Goal: Browse casually: Explore the website without a specific task or goal

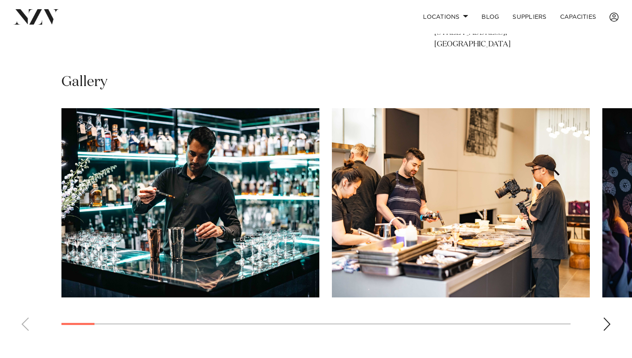
scroll to position [513, 0]
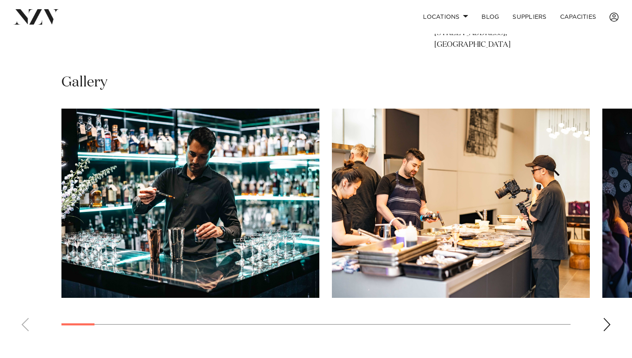
click at [602, 320] on swiper-container at bounding box center [316, 223] width 632 height 229
click at [607, 329] on div "Next slide" at bounding box center [606, 324] width 8 height 13
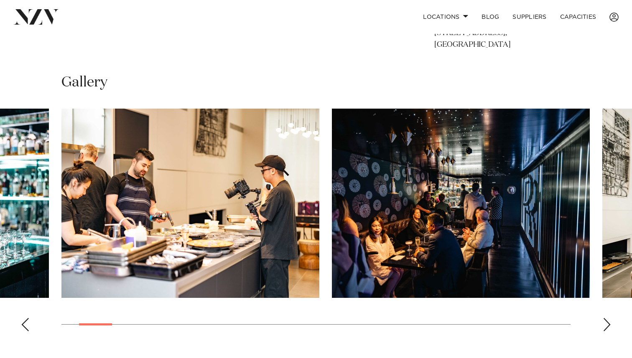
click at [607, 329] on div "Next slide" at bounding box center [606, 324] width 8 height 13
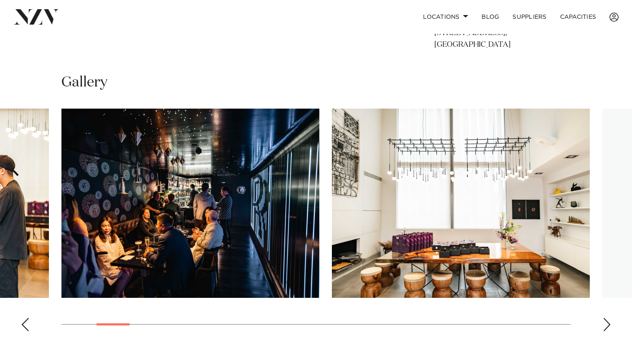
click at [607, 329] on div "Next slide" at bounding box center [606, 324] width 8 height 13
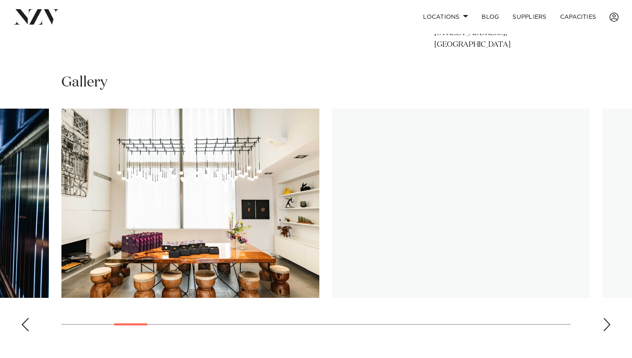
click at [607, 329] on div "Next slide" at bounding box center [606, 324] width 8 height 13
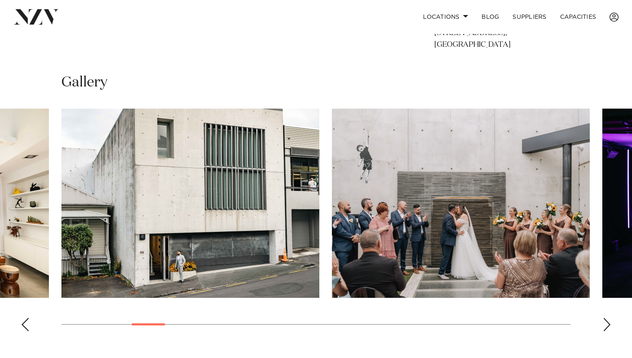
click at [594, 315] on swiper-container at bounding box center [316, 223] width 632 height 229
click at [599, 319] on swiper-container at bounding box center [316, 223] width 632 height 229
click at [605, 324] on div "Next slide" at bounding box center [606, 324] width 8 height 13
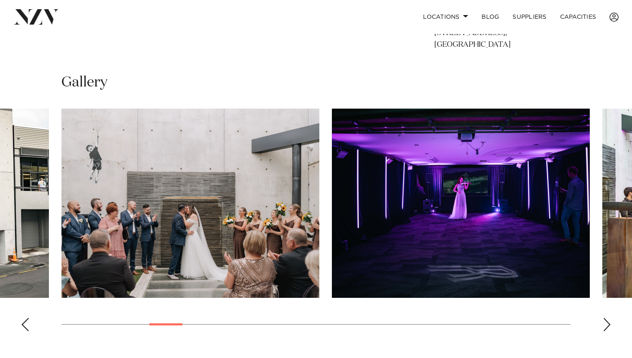
click at [605, 324] on div "Next slide" at bounding box center [606, 324] width 8 height 13
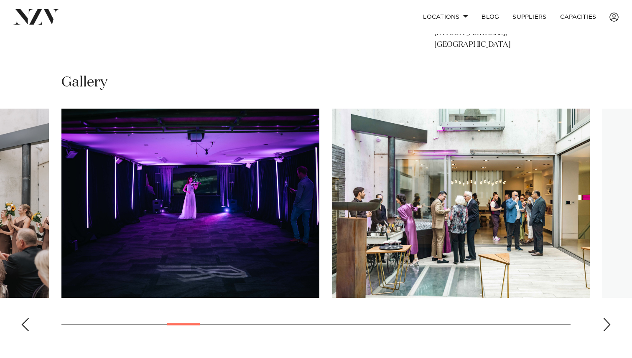
click at [605, 324] on div "Next slide" at bounding box center [606, 324] width 8 height 13
